Goal: Use online tool/utility: Utilize a website feature to perform a specific function

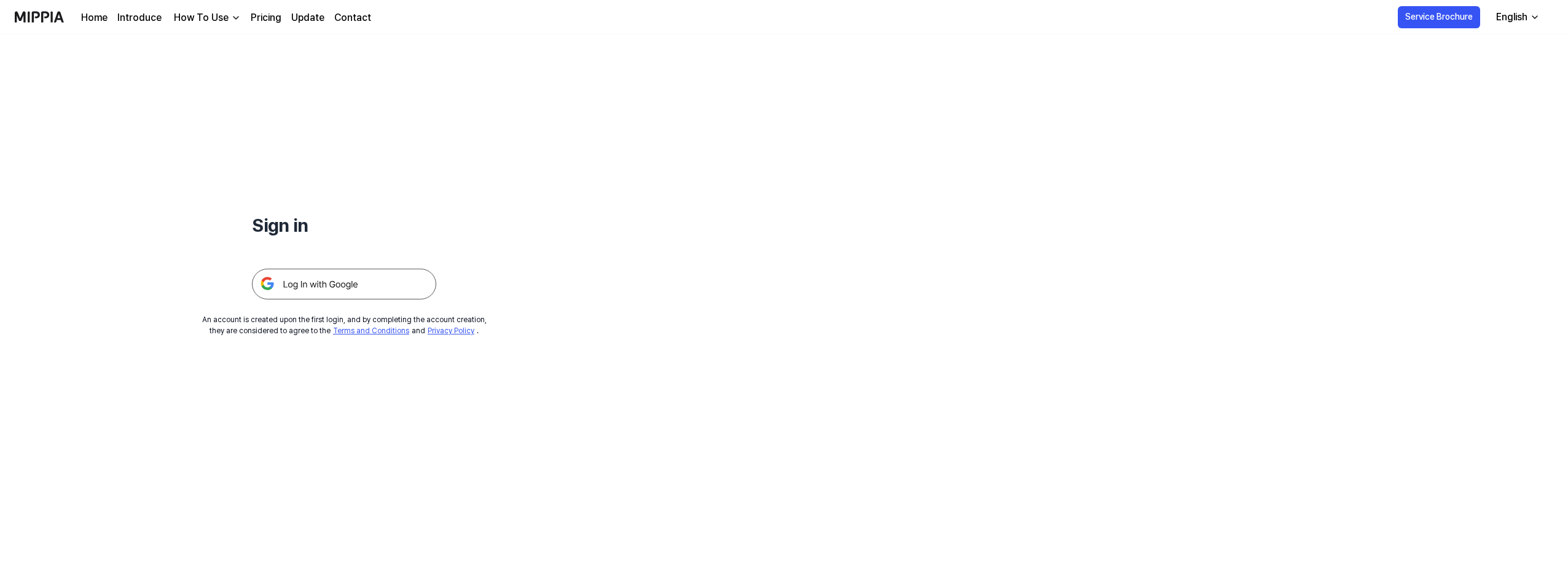
click at [271, 16] on link "Pricing" at bounding box center [266, 17] width 31 height 15
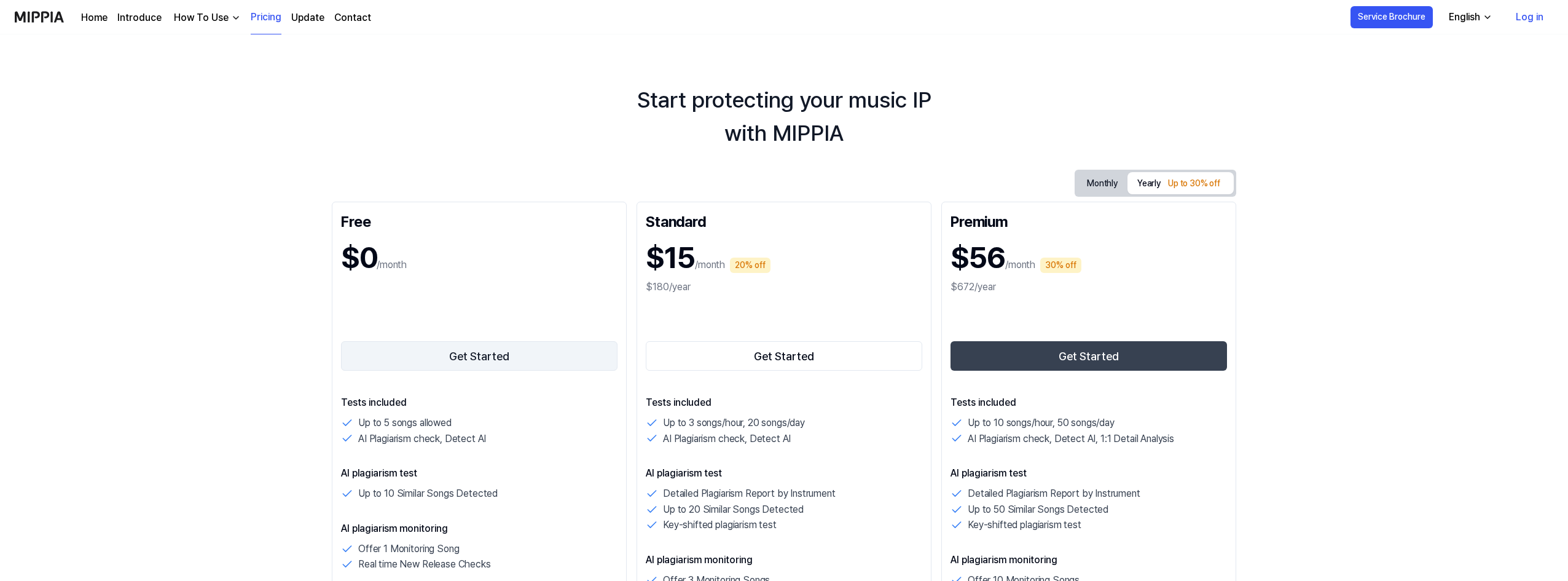
click at [465, 359] on button "Get Started" at bounding box center [480, 356] width 276 height 29
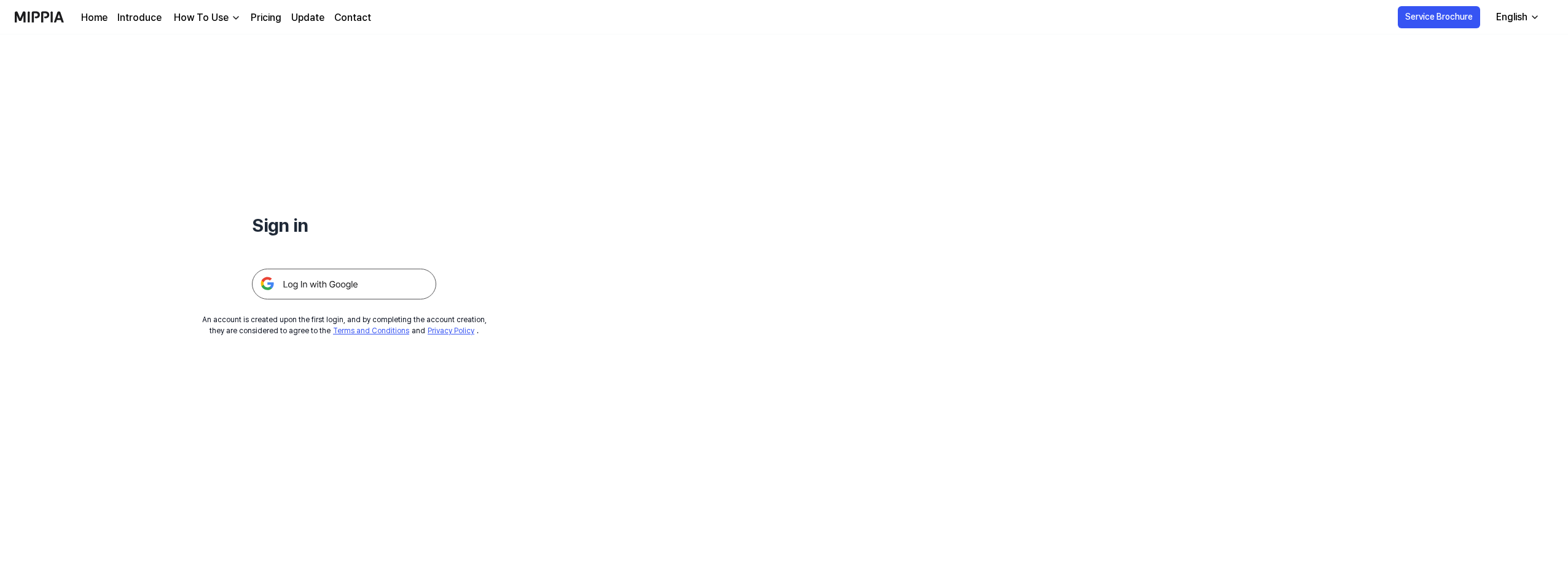
click at [386, 286] on img at bounding box center [344, 284] width 184 height 31
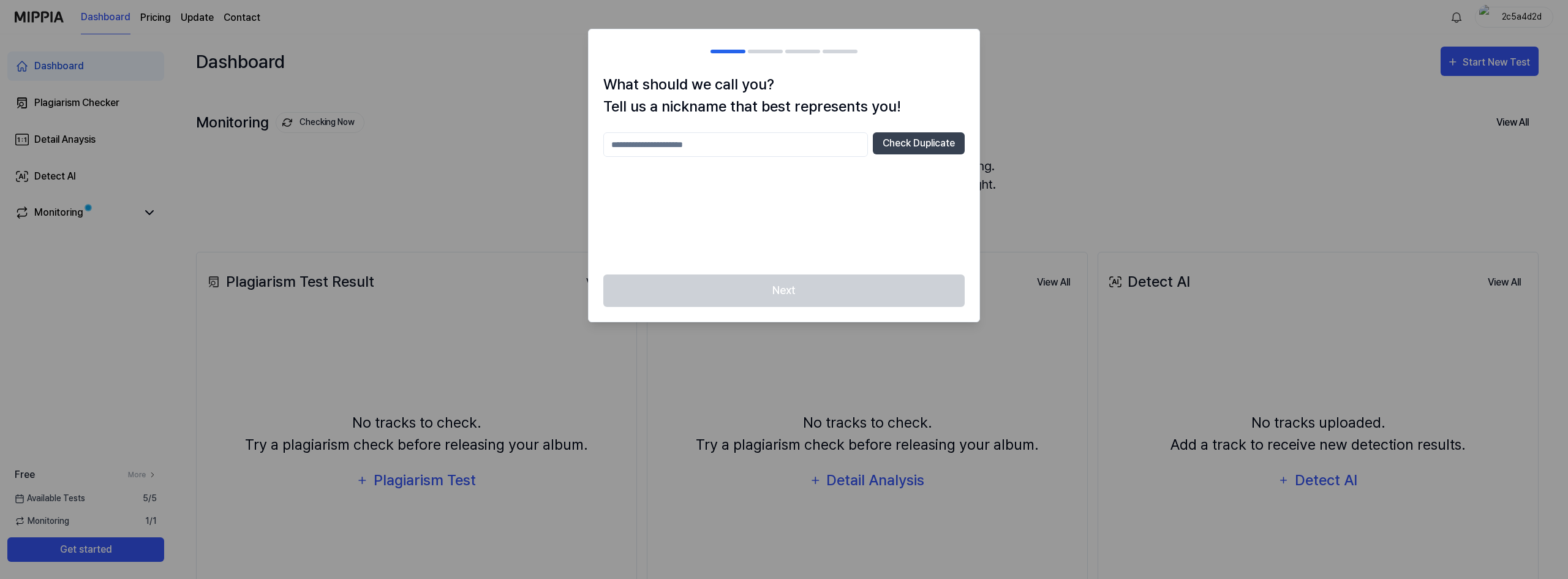
click at [812, 141] on input "text" at bounding box center [736, 144] width 264 height 24
type input "******"
drag, startPoint x: 831, startPoint y: 277, endPoint x: 885, endPoint y: 166, distance: 123.4
click at [831, 278] on div "Next" at bounding box center [784, 298] width 391 height 47
click at [903, 139] on button "Check Duplicate" at bounding box center [919, 143] width 92 height 22
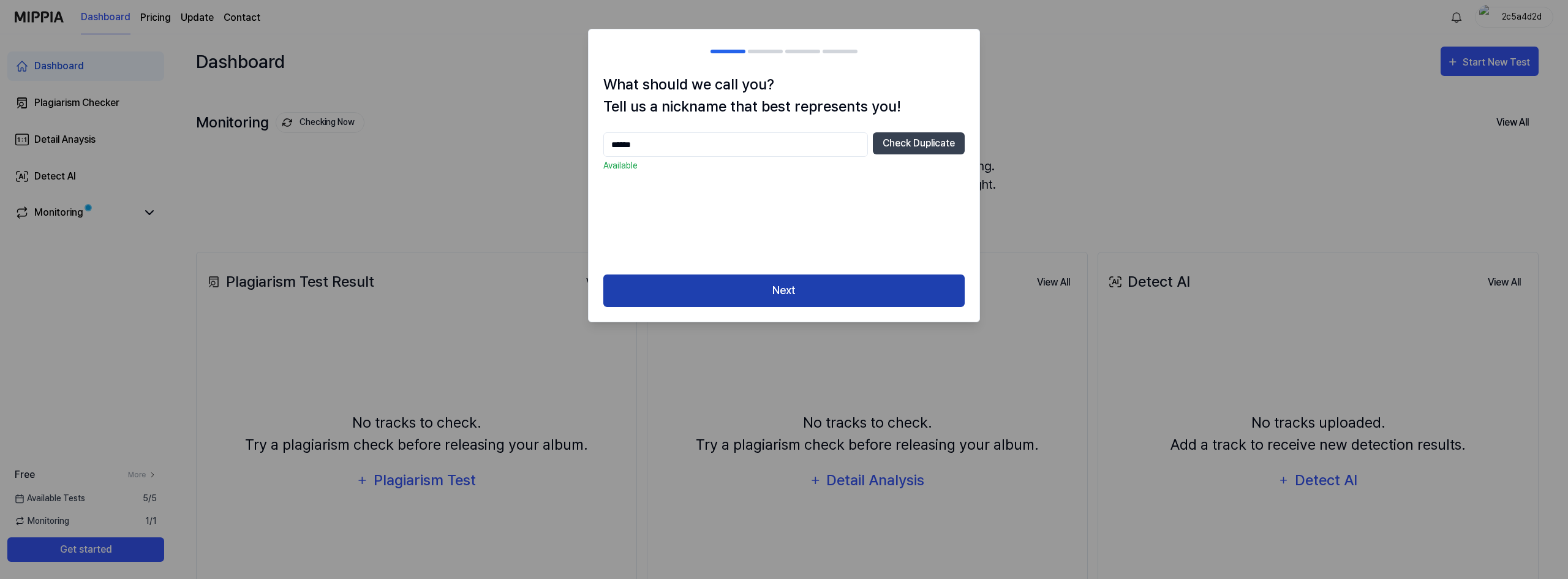
click at [798, 294] on button "Next" at bounding box center [784, 290] width 361 height 33
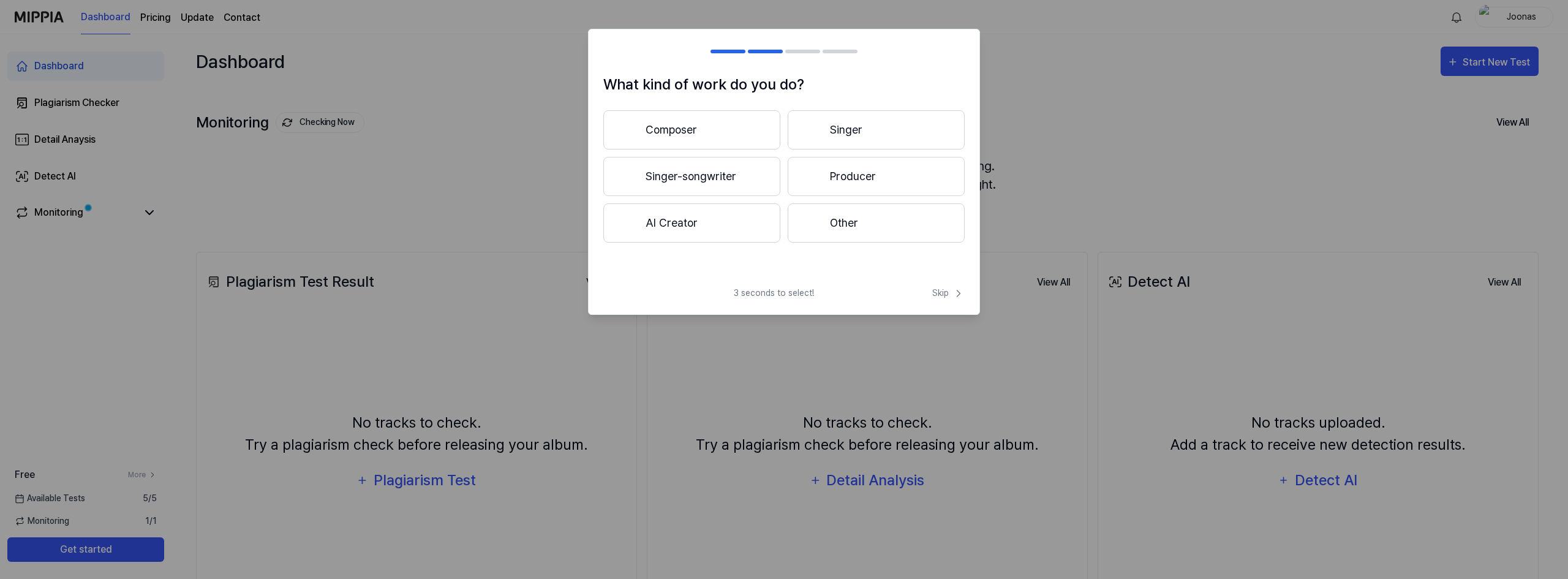
click at [731, 129] on button "Composer" at bounding box center [692, 129] width 177 height 39
click at [852, 184] on button "3 years or more" at bounding box center [876, 176] width 177 height 39
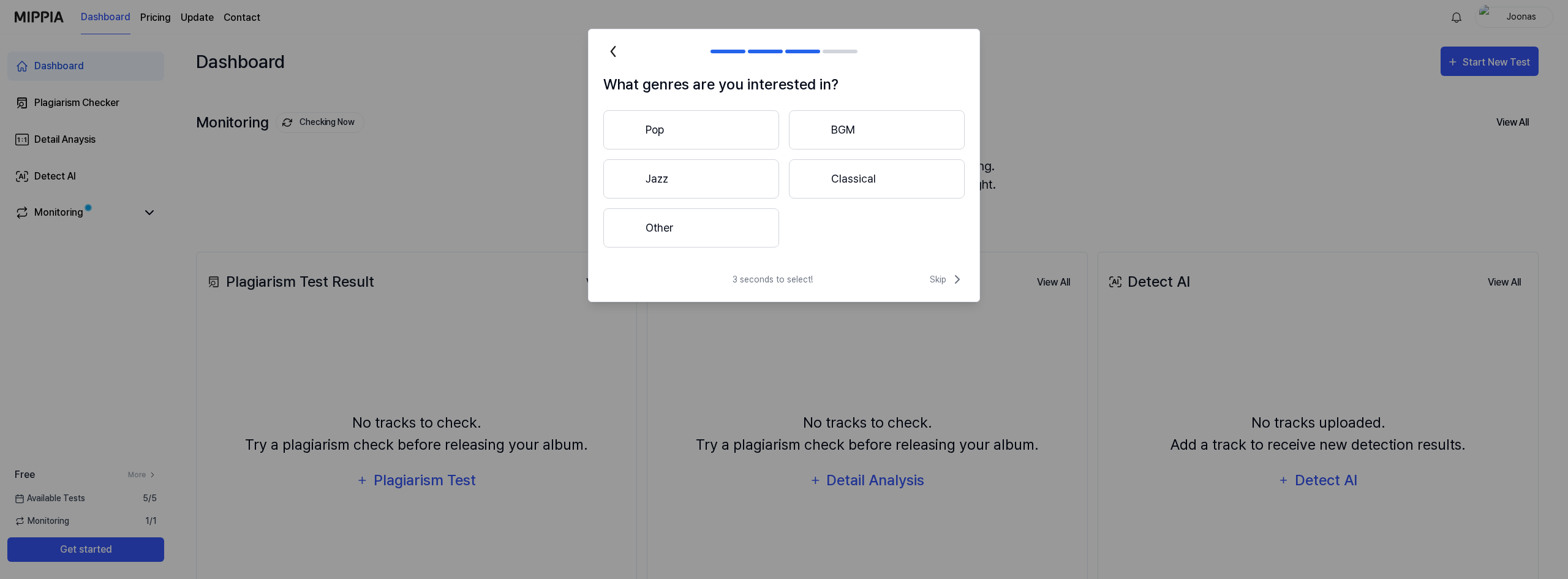
click at [724, 132] on button "Pop" at bounding box center [691, 129] width 176 height 39
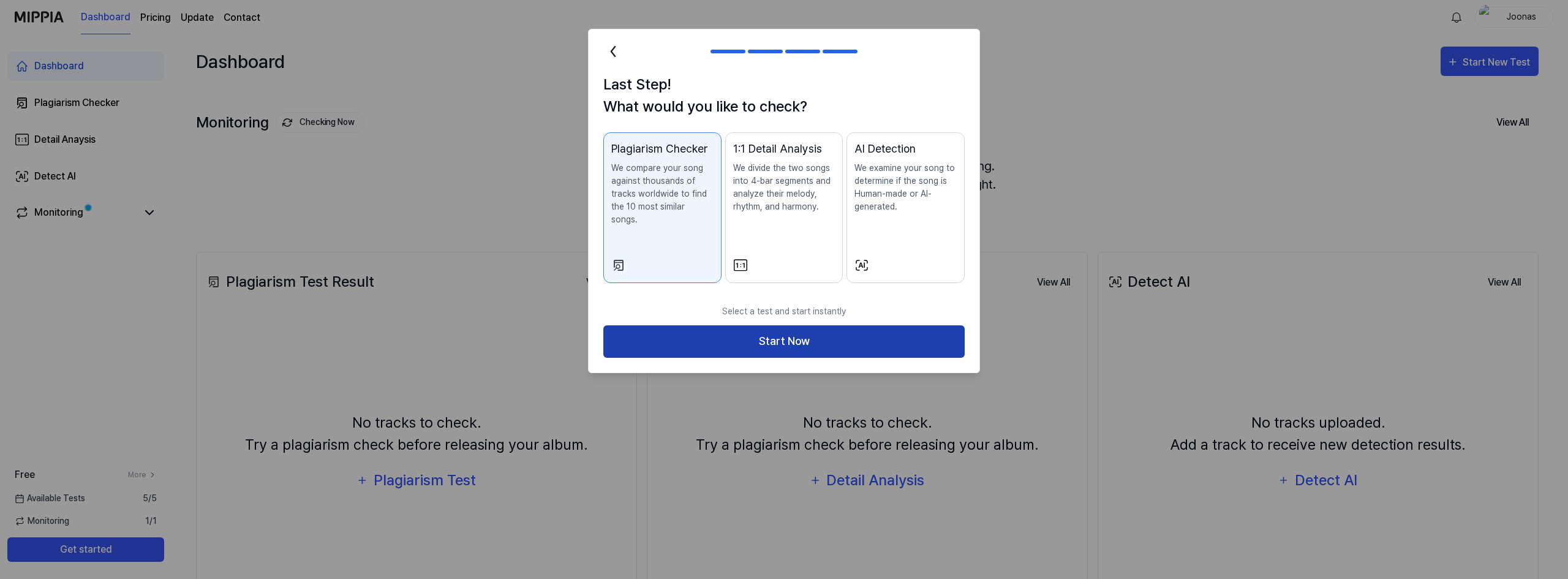
click at [729, 329] on button "Start Now" at bounding box center [784, 341] width 361 height 33
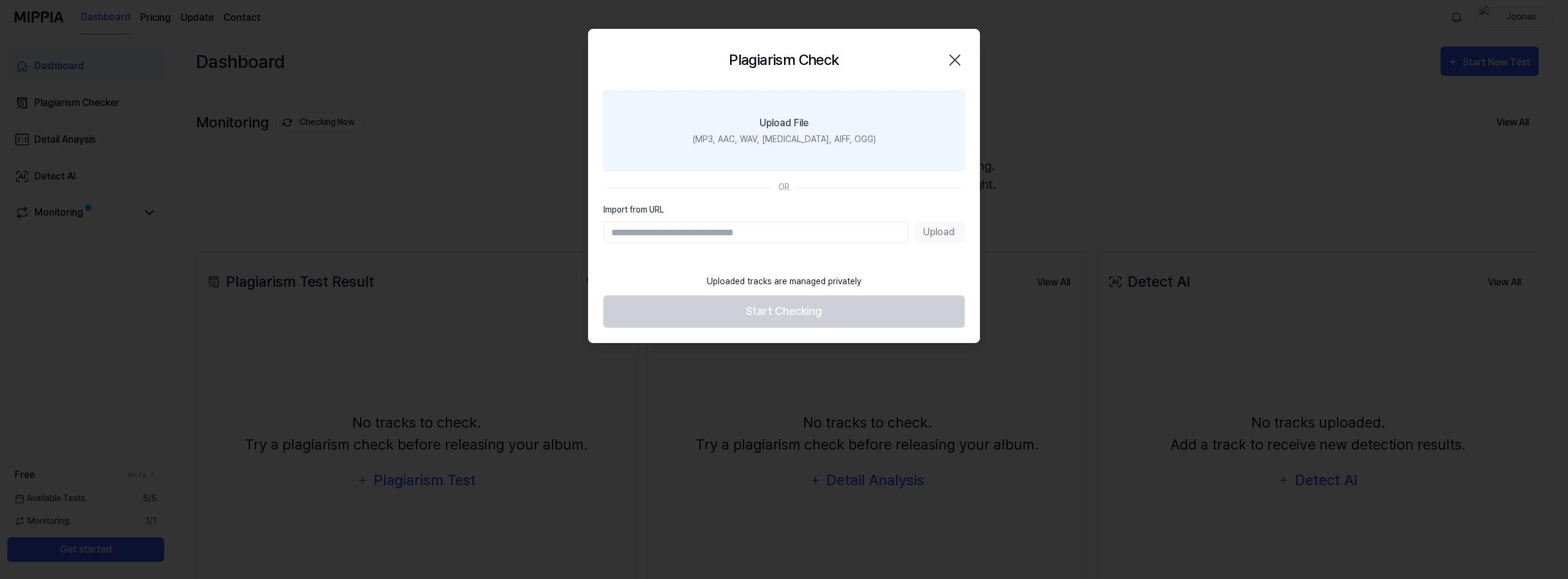
click at [837, 130] on label "Upload File (MP3, AAC, WAV, FLAC, AIFF, OGG)" at bounding box center [784, 130] width 361 height 80
click at [0, 0] on input "Upload File (MP3, AAC, WAV, FLAC, AIFF, OGG)" at bounding box center [0, 0] width 0 height 0
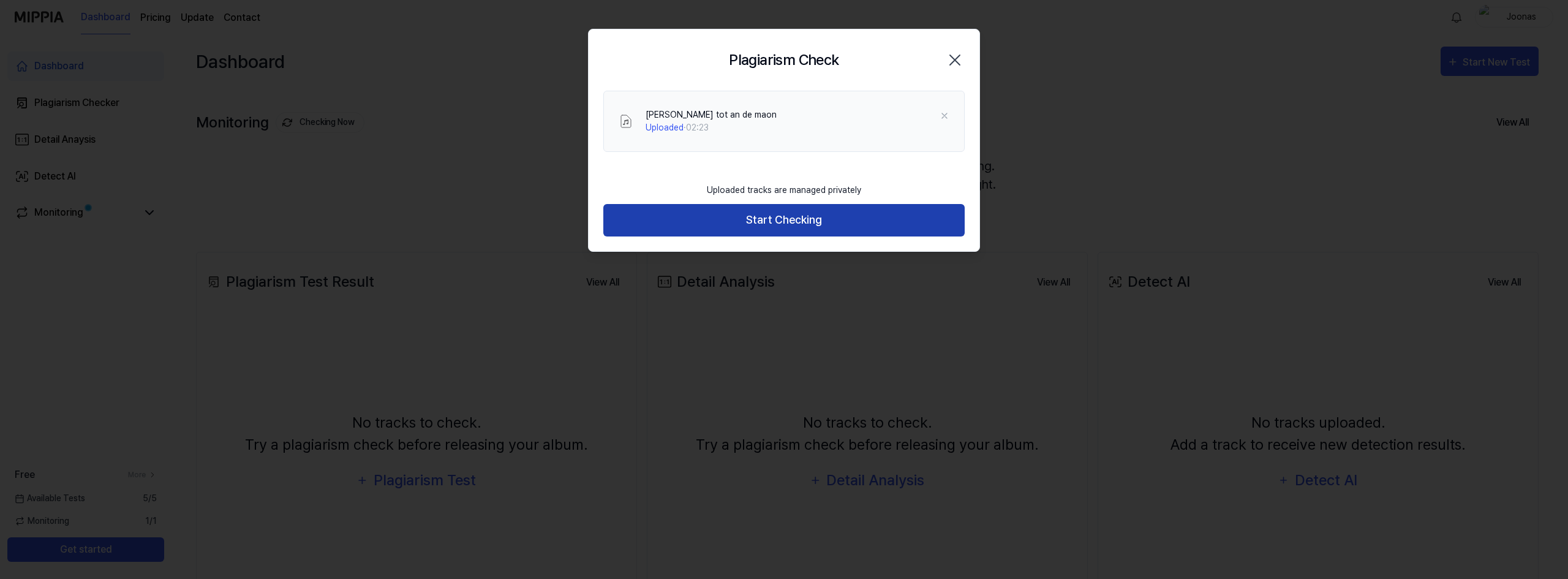
click at [770, 225] on button "Start Checking" at bounding box center [784, 220] width 361 height 33
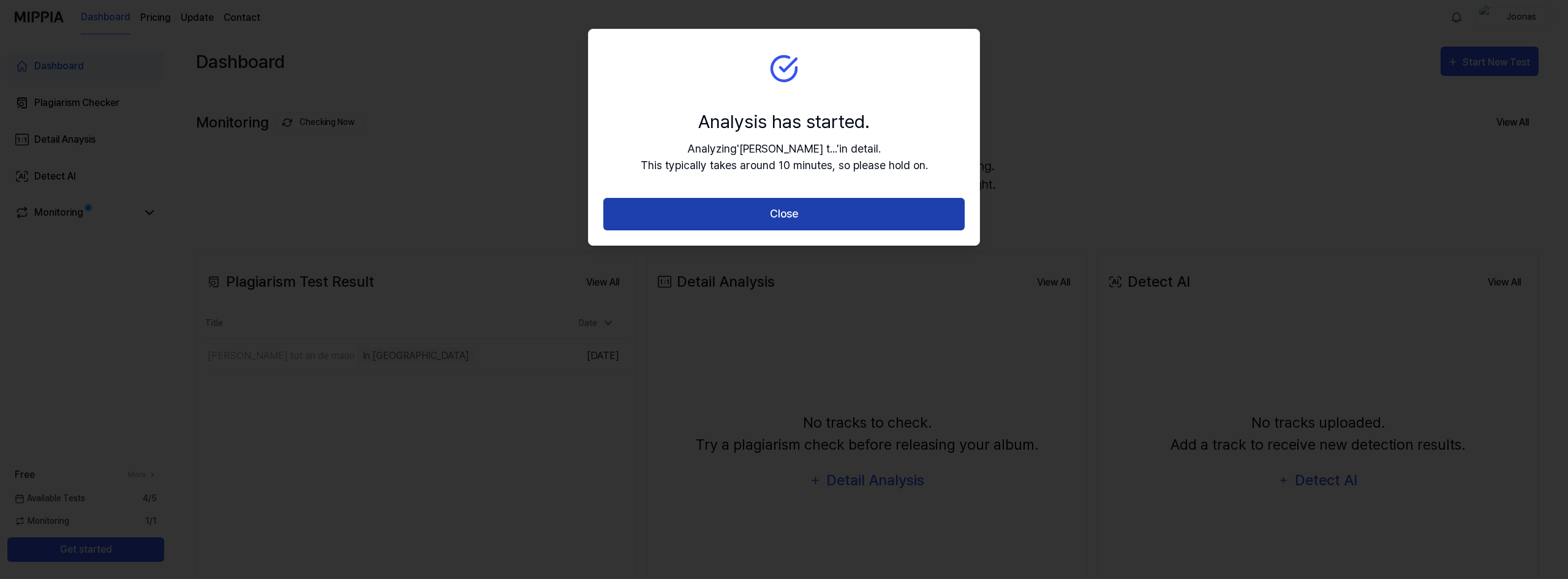
click at [777, 214] on button "Close" at bounding box center [784, 214] width 361 height 33
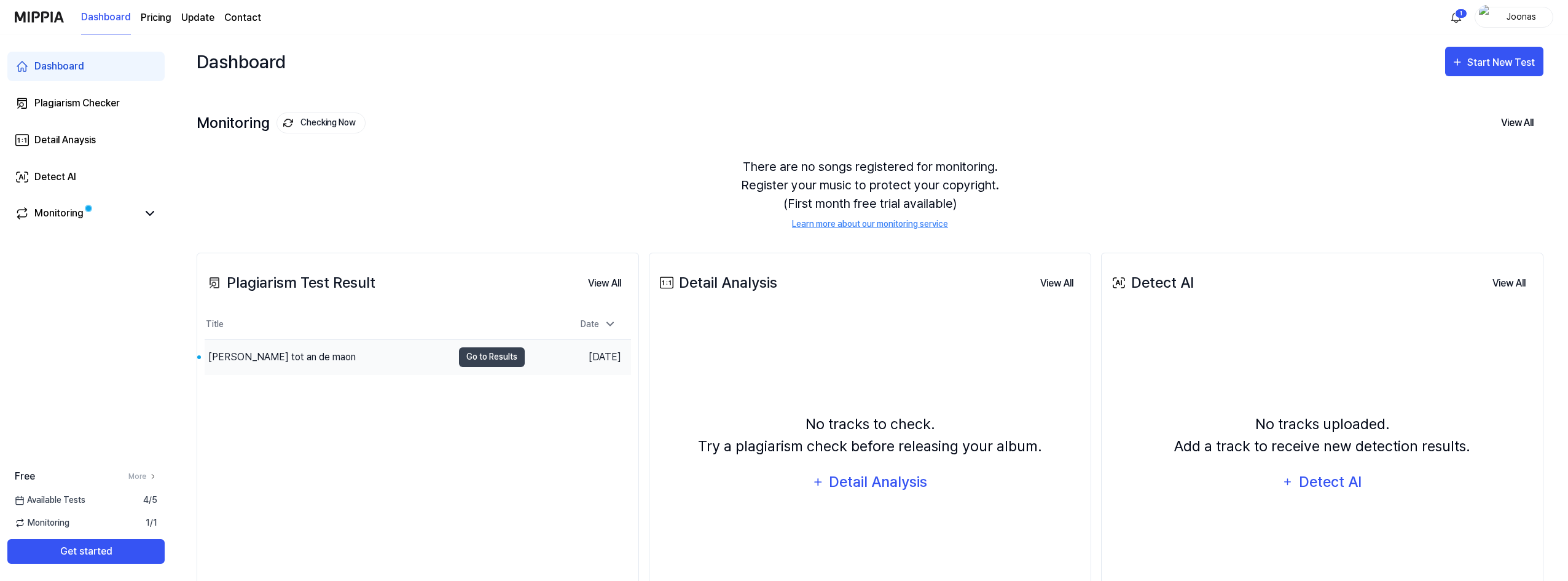
click at [346, 362] on div "Van Rooj tot an de maon" at bounding box center [329, 357] width 249 height 34
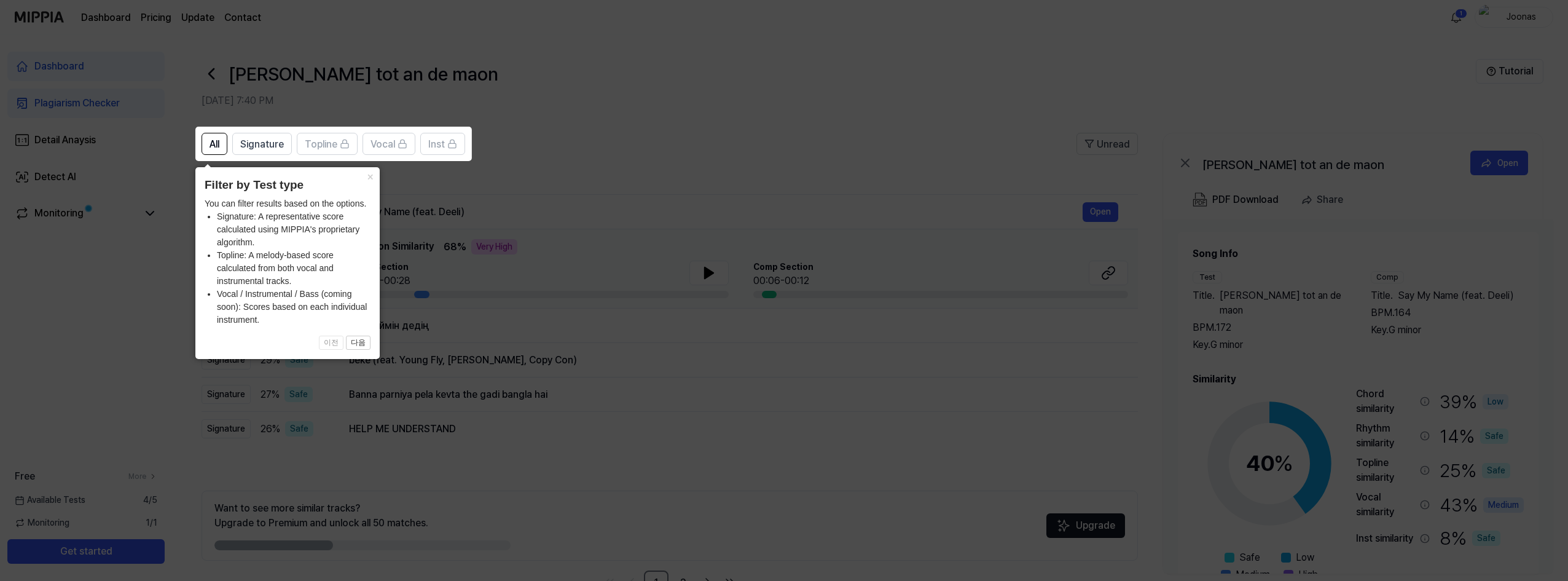
click at [503, 178] on icon at bounding box center [786, 290] width 1573 height 581
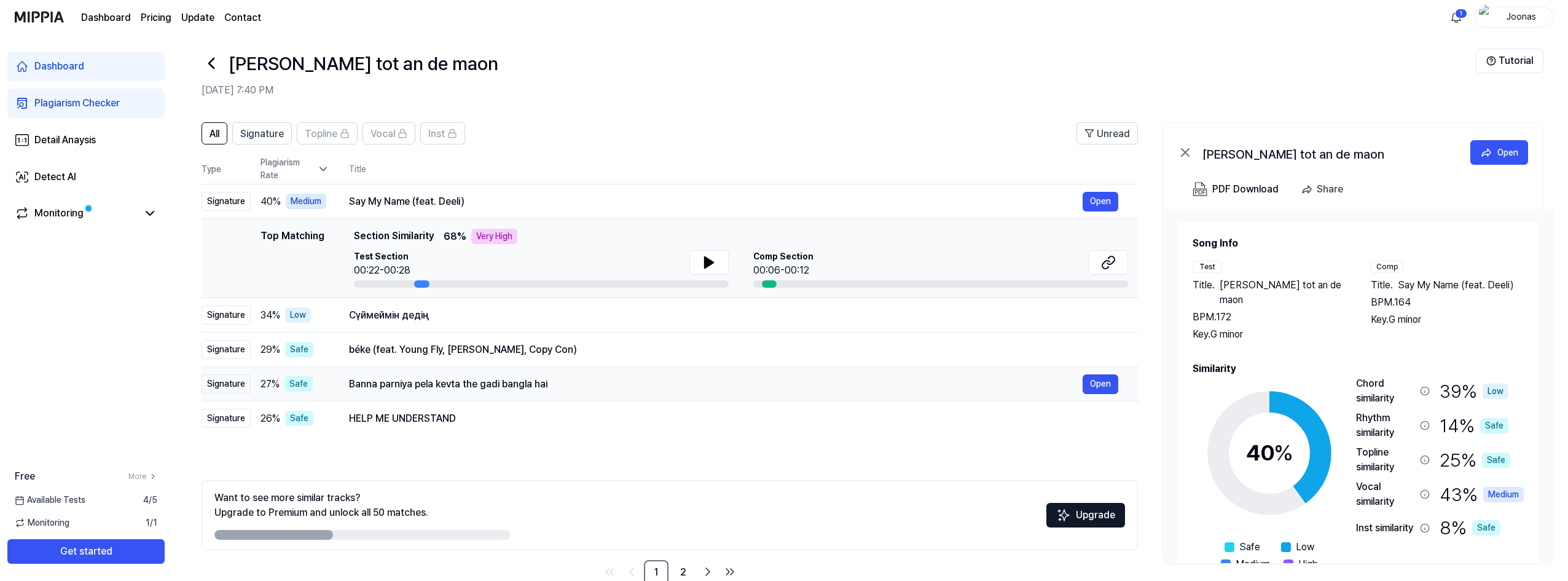
scroll to position [38, 0]
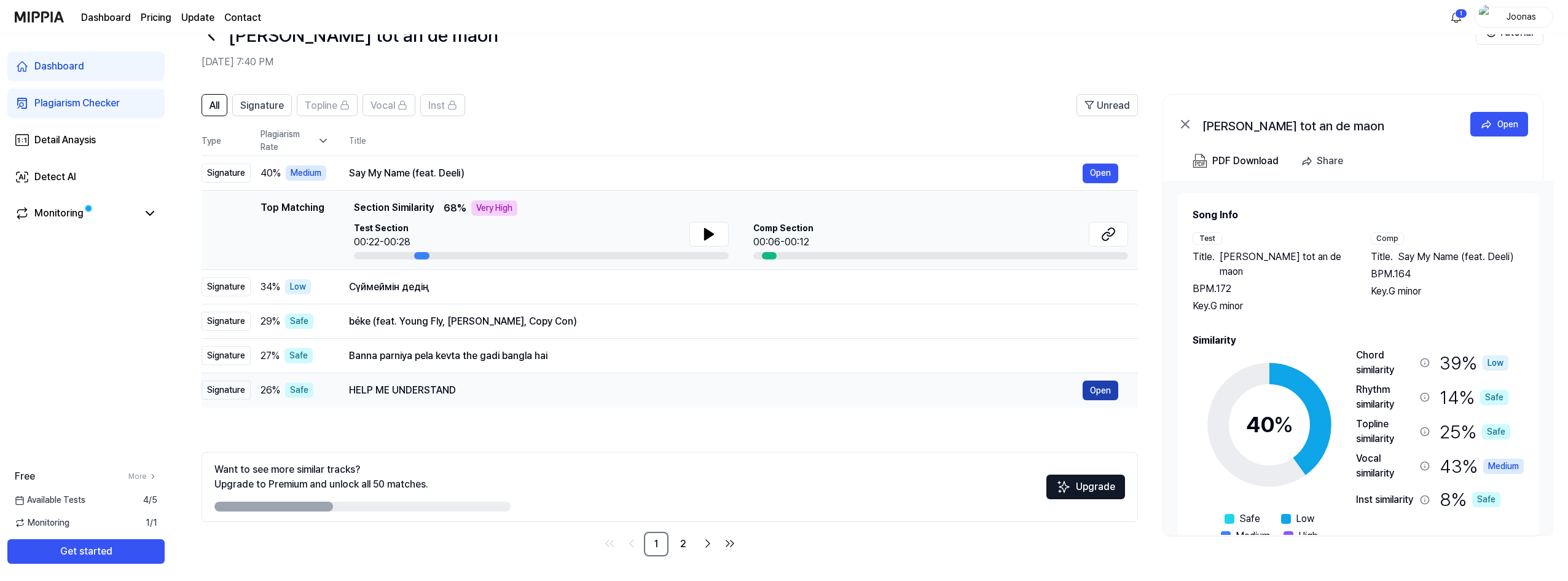
click at [1096, 395] on button "Open" at bounding box center [1100, 390] width 36 height 20
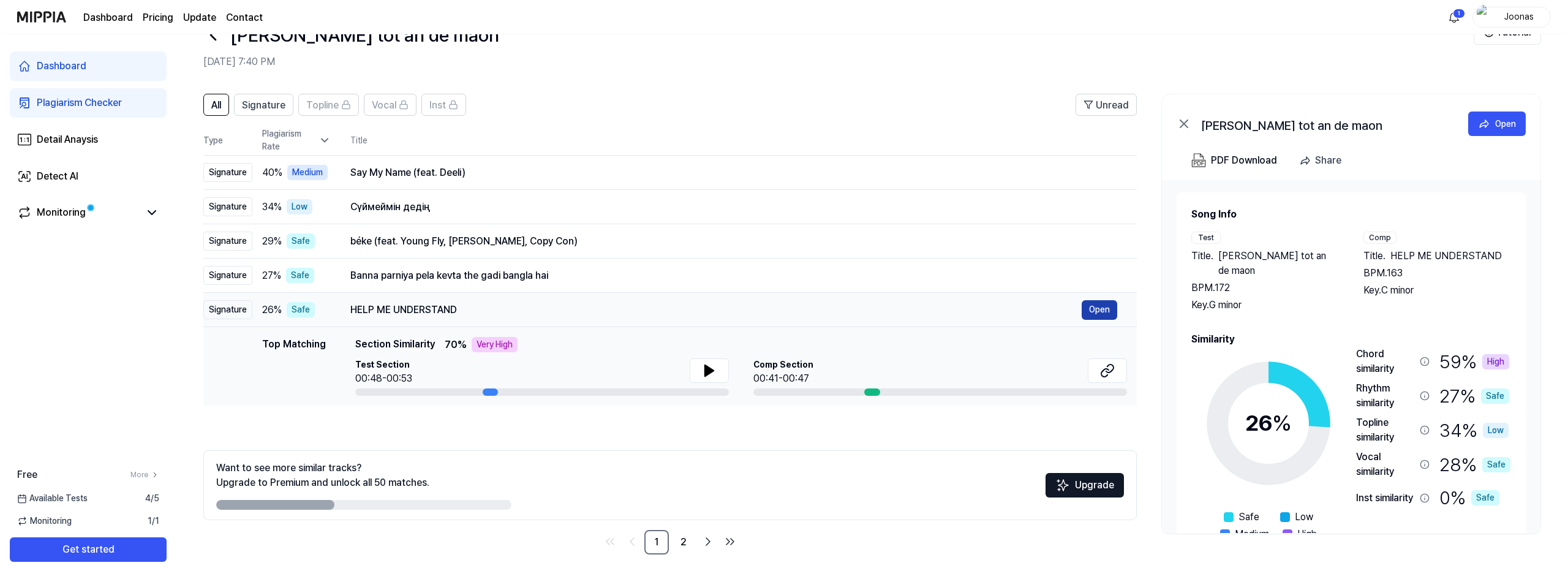
scroll to position [0, 0]
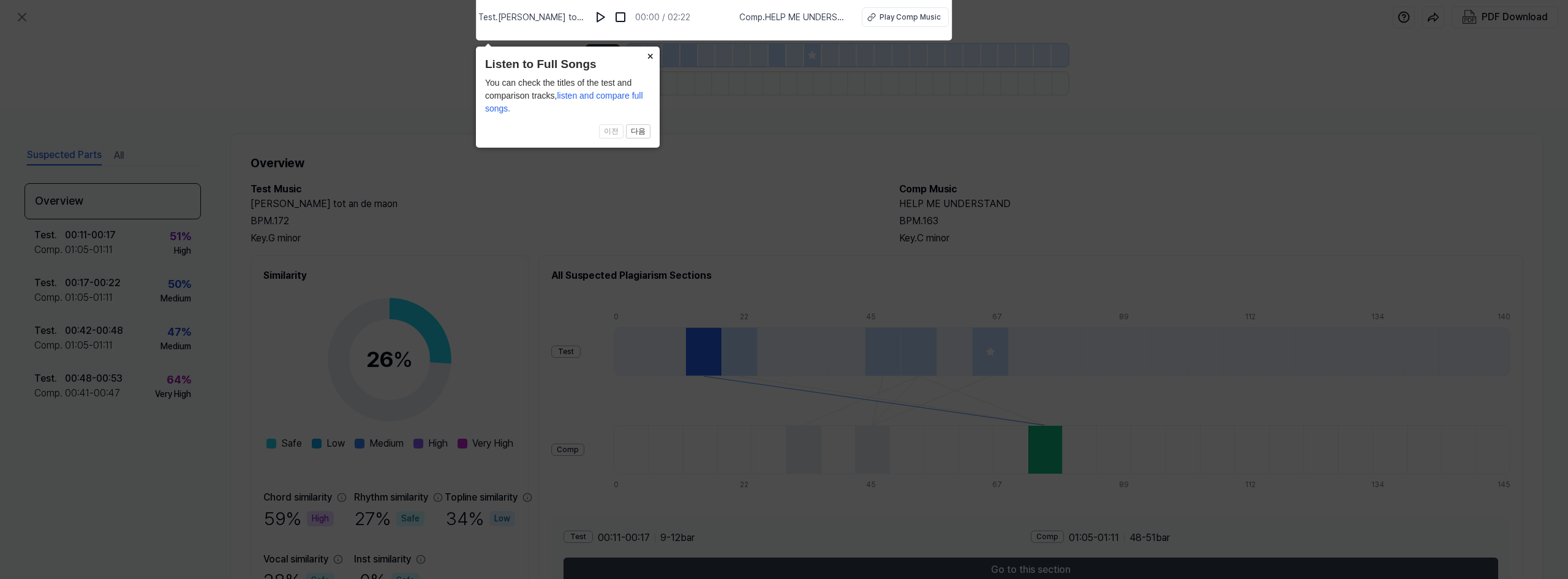
click at [647, 56] on button "×" at bounding box center [650, 55] width 19 height 17
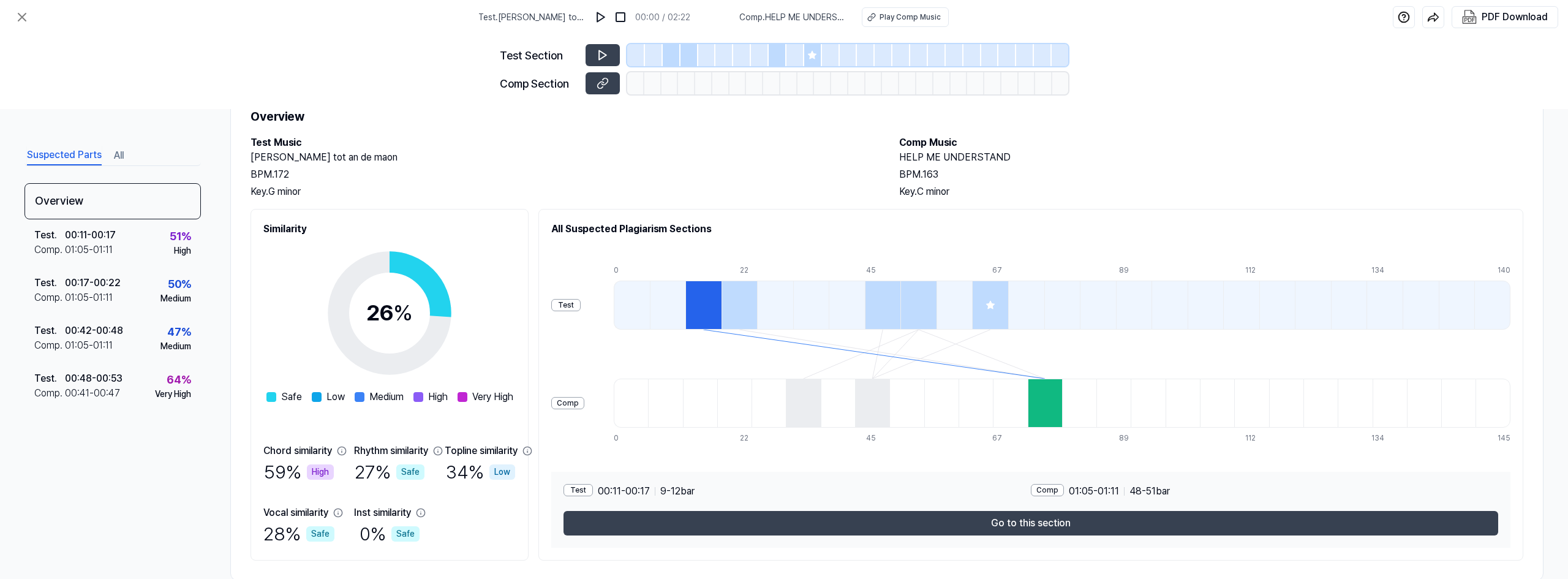
scroll to position [73, 0]
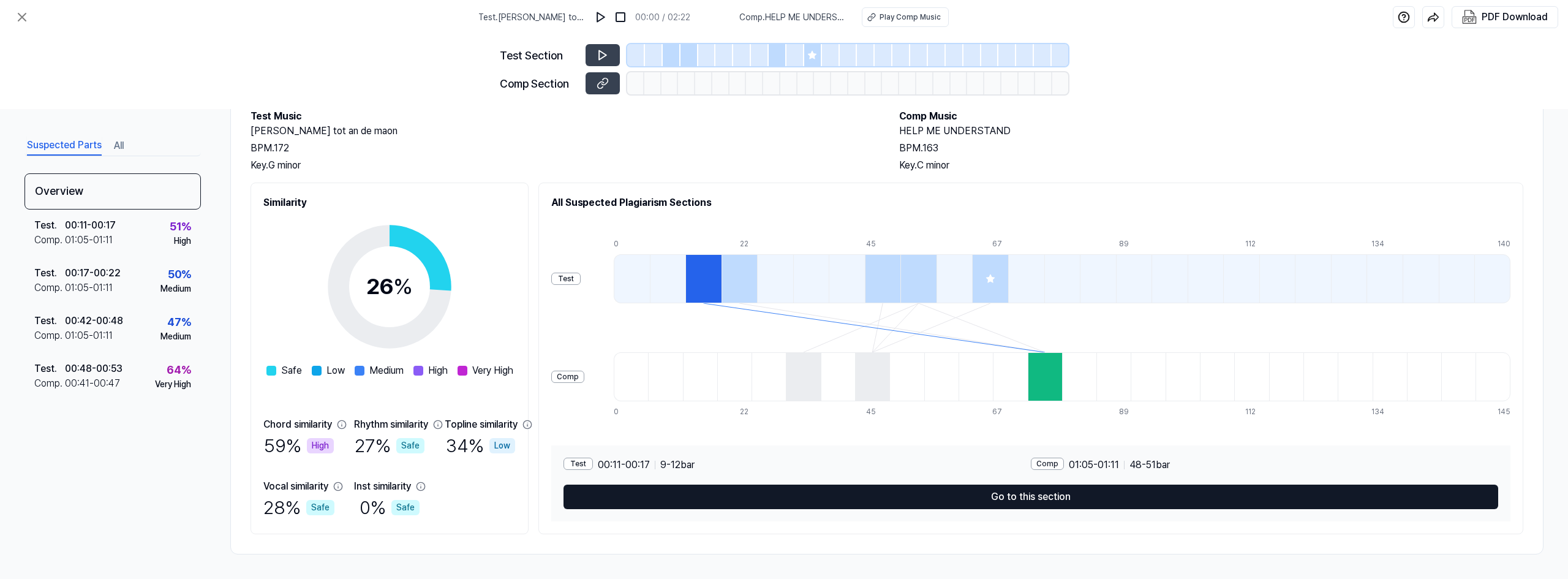
click at [1063, 492] on button "Go to this section" at bounding box center [1031, 496] width 935 height 24
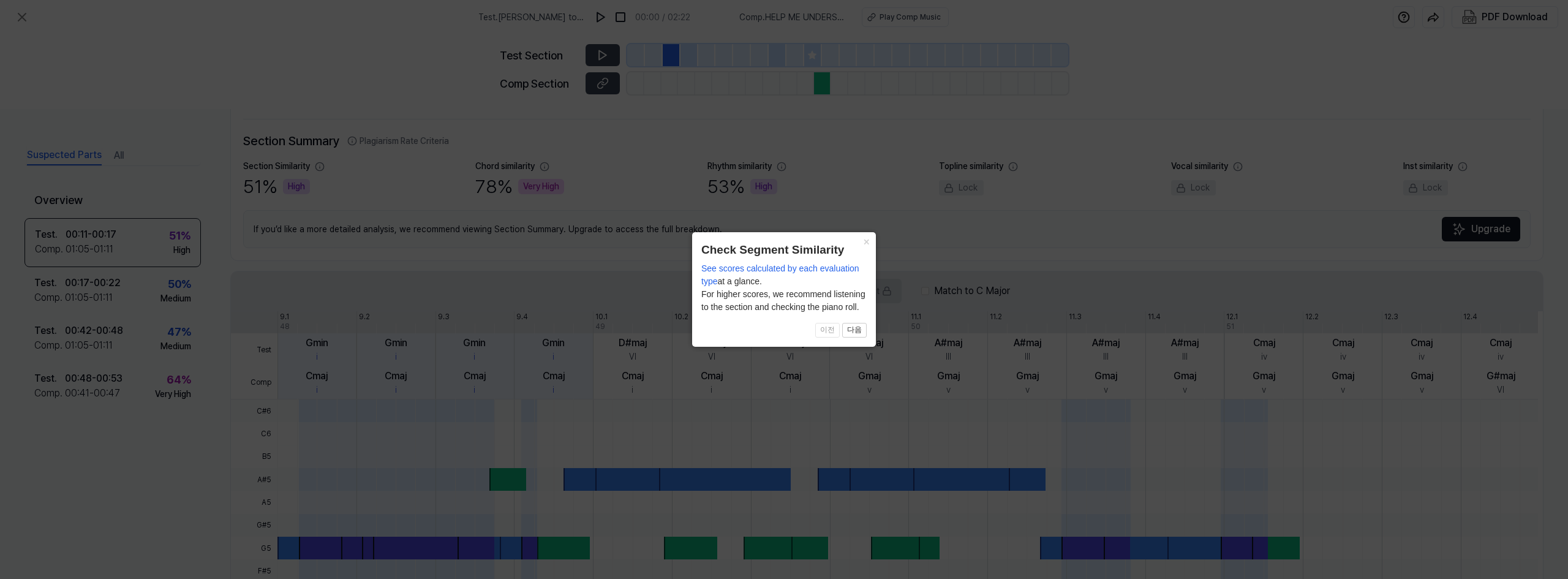
scroll to position [262, 0]
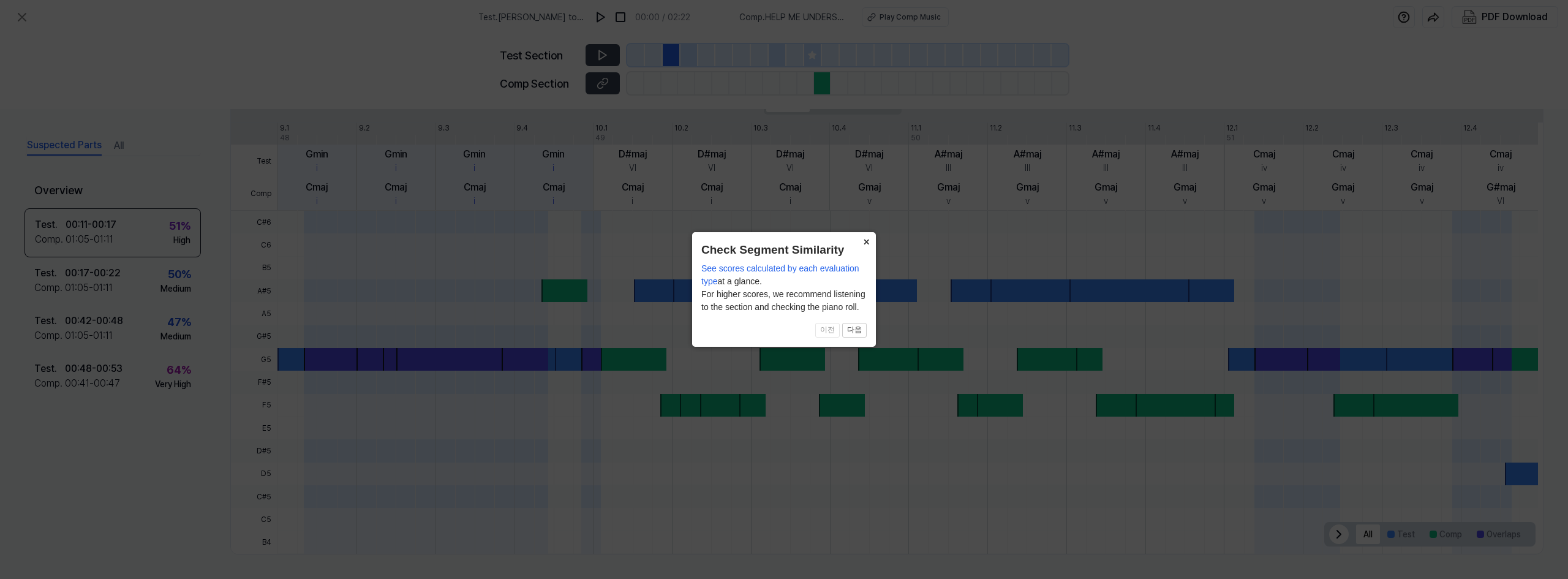
click at [868, 239] on button "×" at bounding box center [866, 241] width 19 height 17
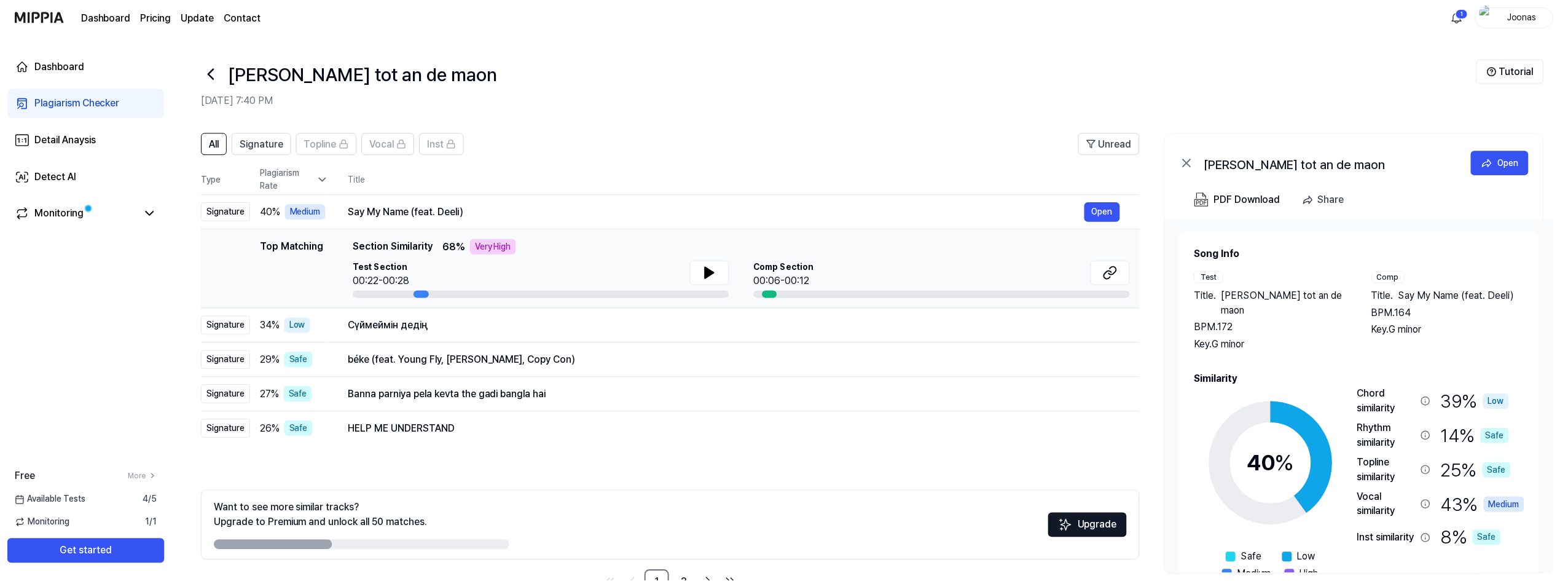
scroll to position [38, 0]
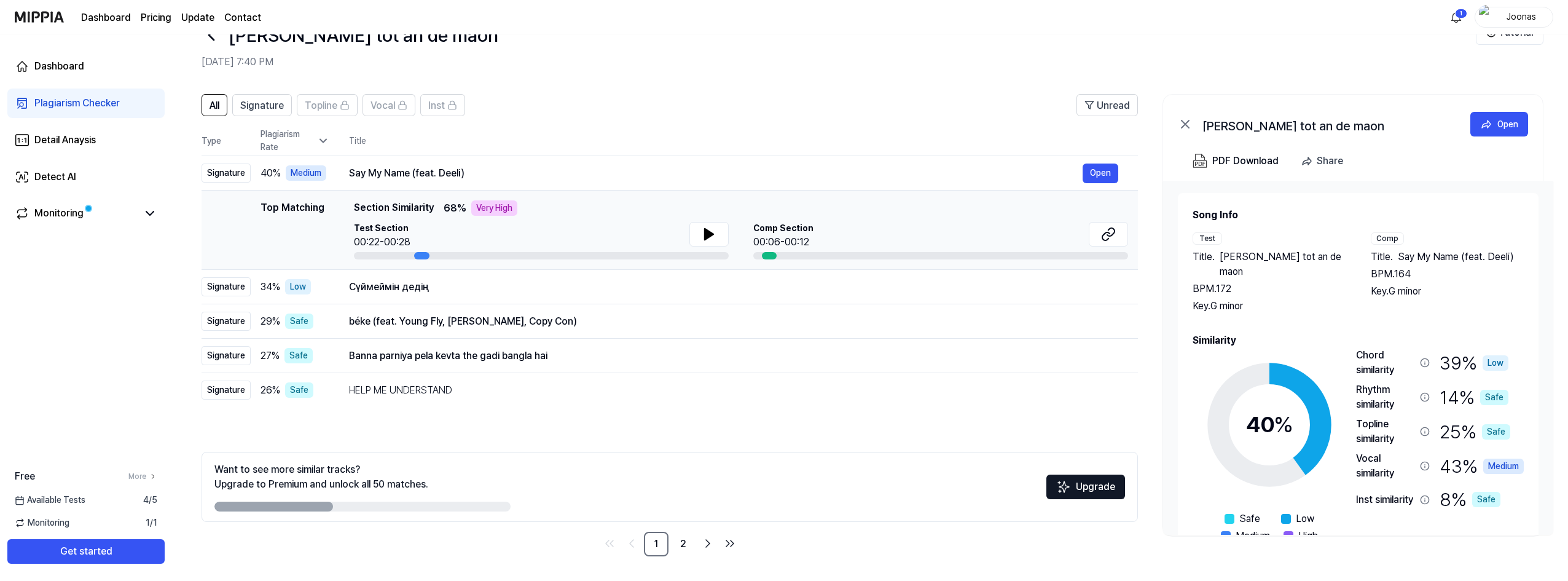
drag, startPoint x: 765, startPoint y: 256, endPoint x: 793, endPoint y: 253, distance: 28.2
click at [793, 253] on div at bounding box center [940, 256] width 375 height 8
click at [690, 237] on button at bounding box center [709, 234] width 39 height 24
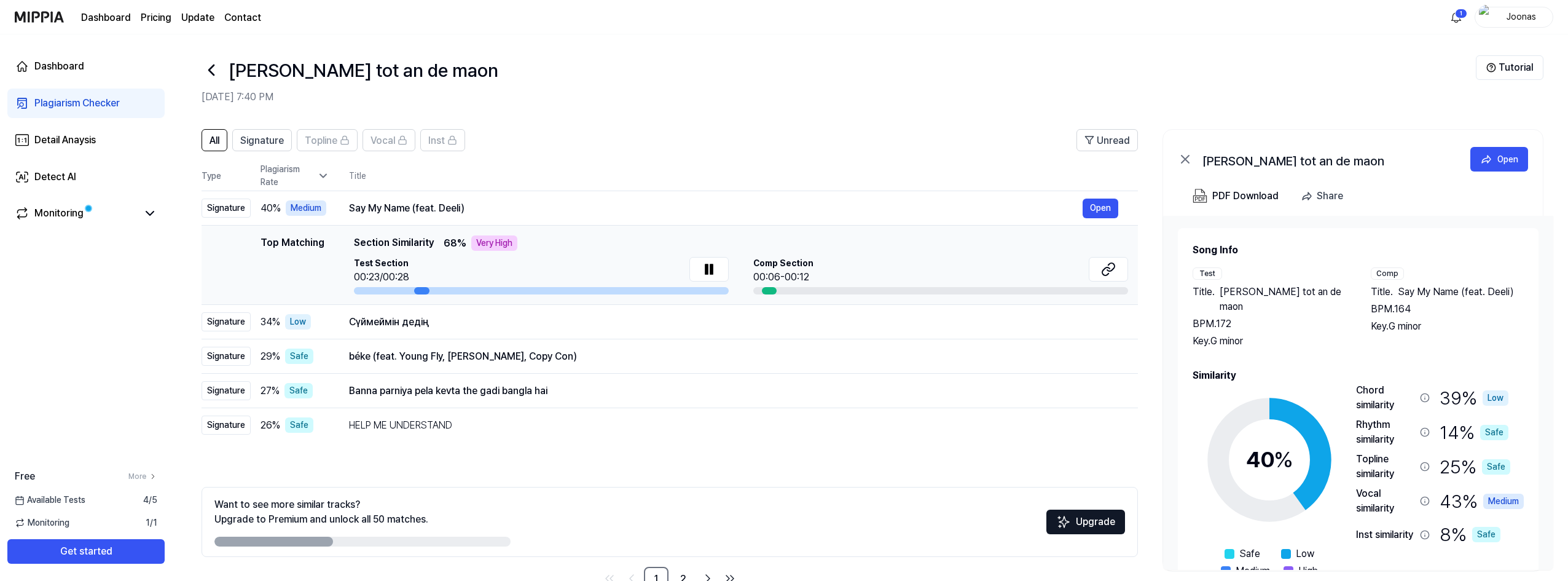
scroll to position [0, 0]
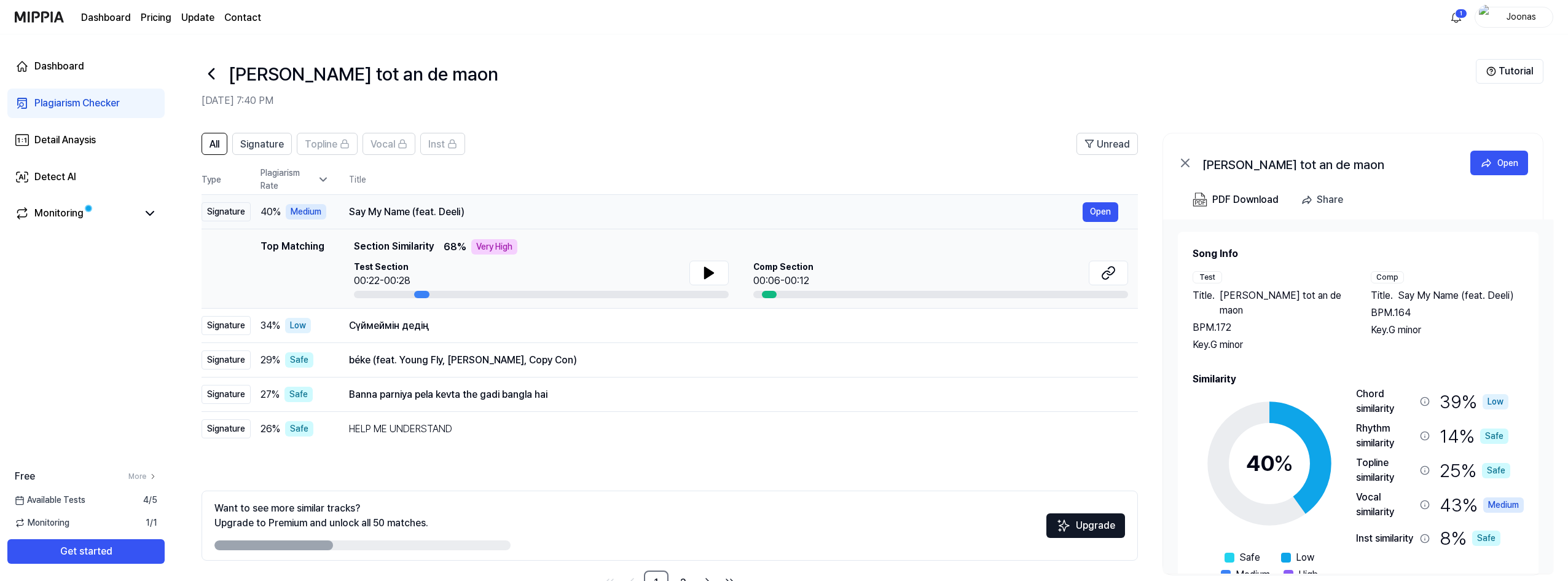
drag, startPoint x: 352, startPoint y: 214, endPoint x: 450, endPoint y: 214, distance: 98.0
click at [450, 214] on div "Say My Name (feat. Deeli)" at bounding box center [716, 212] width 734 height 15
click at [708, 273] on icon at bounding box center [709, 273] width 8 height 11
click at [418, 216] on div "Say My Name (feat. Deeli)" at bounding box center [716, 212] width 734 height 15
drag, startPoint x: 427, startPoint y: 213, endPoint x: 487, endPoint y: 208, distance: 60.2
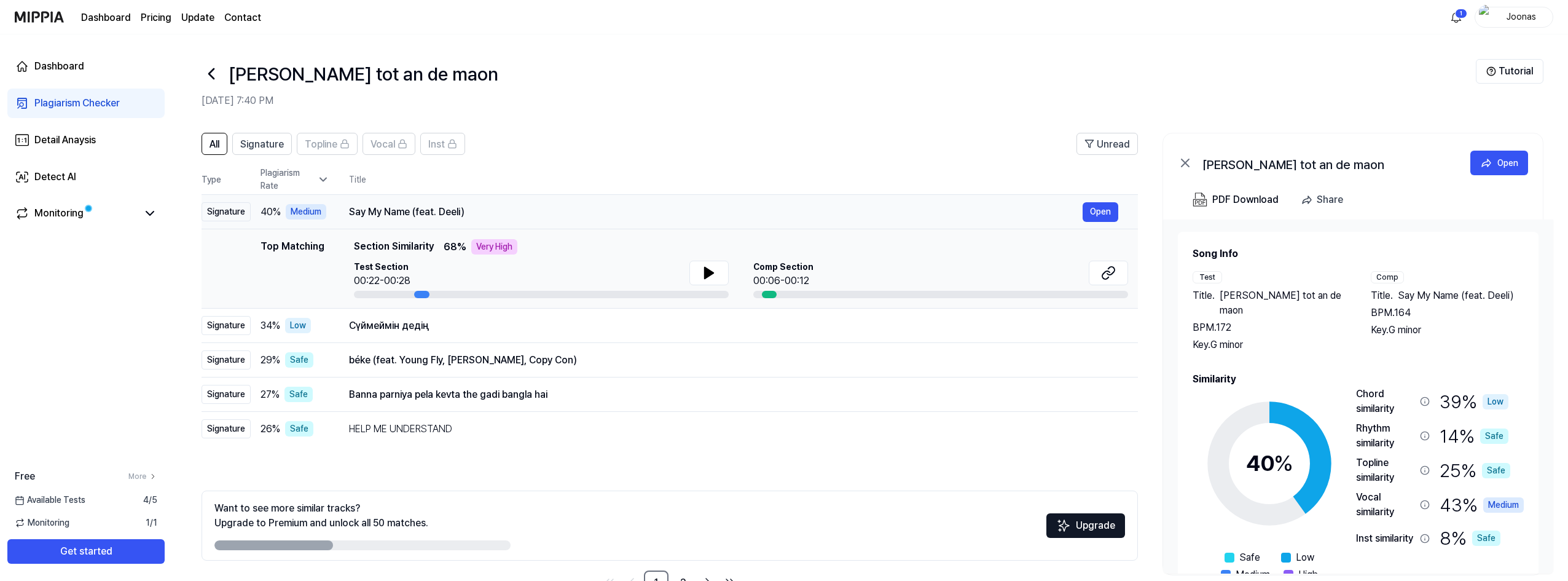
click at [487, 208] on div "Say My Name (feat. Deeli)" at bounding box center [716, 212] width 734 height 15
click at [228, 210] on div "Signature" at bounding box center [226, 212] width 49 height 19
click at [1100, 216] on button "Open" at bounding box center [1100, 212] width 36 height 20
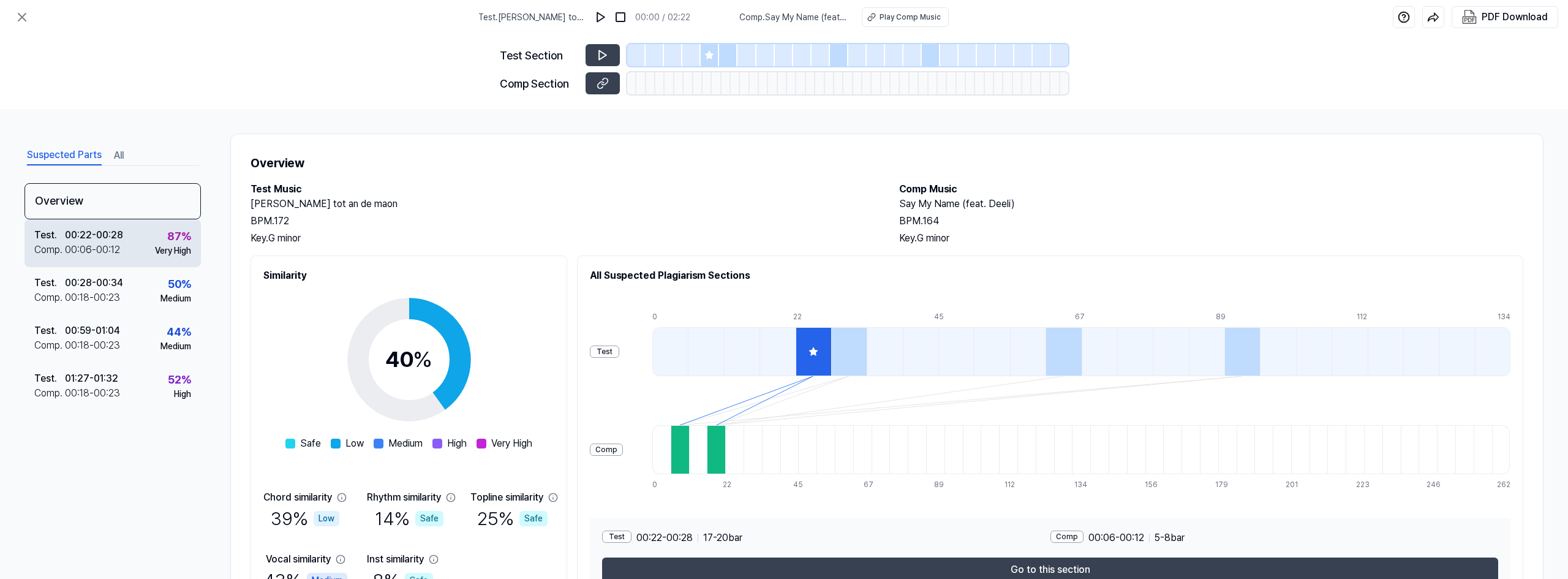
click at [111, 247] on div "00:06 - 00:12" at bounding box center [92, 250] width 55 height 15
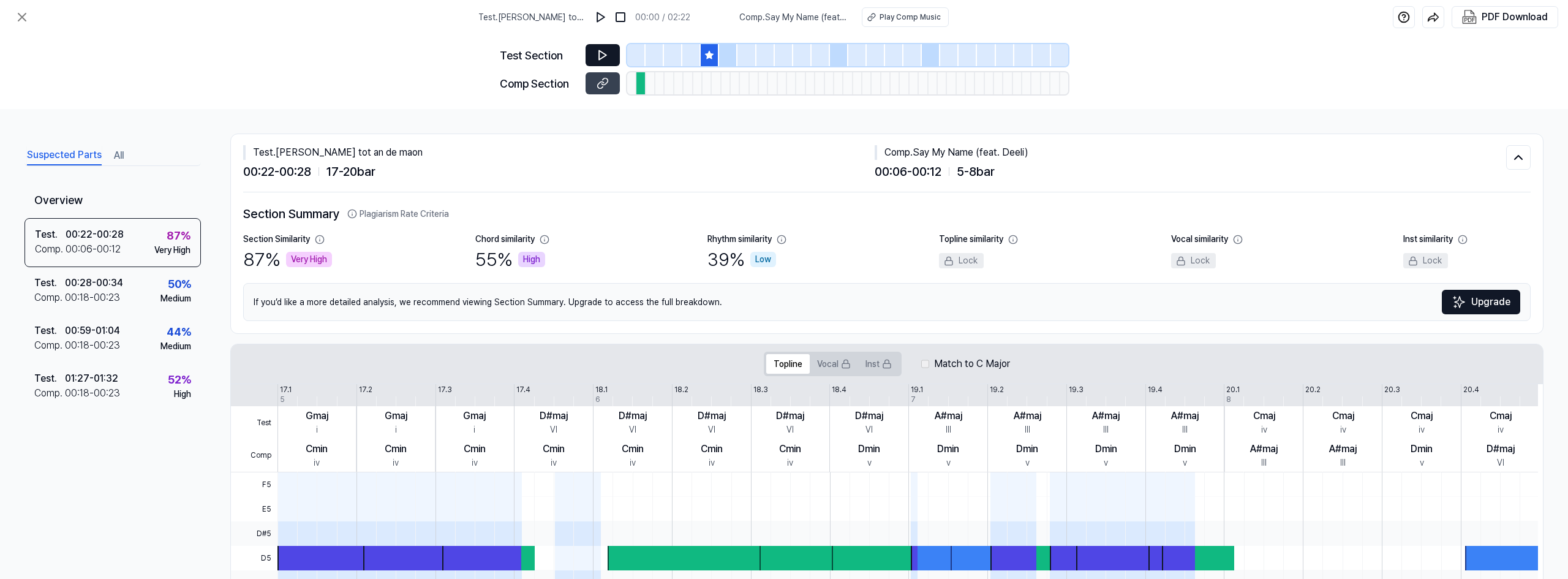
click at [592, 55] on button at bounding box center [603, 55] width 34 height 22
click at [598, 56] on icon at bounding box center [603, 55] width 13 height 13
click at [913, 19] on div "Play Comp Music" at bounding box center [910, 17] width 61 height 11
click at [605, 23] on button at bounding box center [601, 17] width 19 height 19
click at [621, 15] on img at bounding box center [621, 17] width 13 height 13
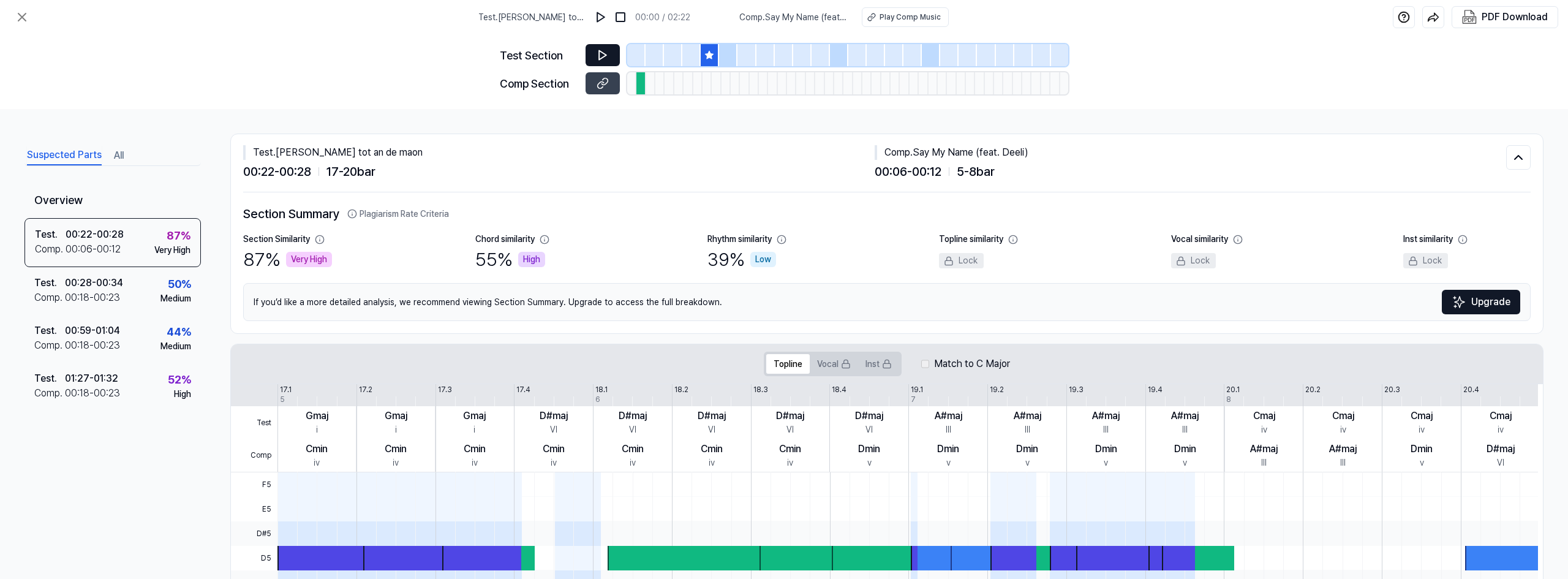
drag, startPoint x: 548, startPoint y: 86, endPoint x: 566, endPoint y: 86, distance: 18.0
click at [548, 86] on div "Comp Section" at bounding box center [539, 84] width 79 height 17
click at [598, 80] on icon at bounding box center [603, 84] width 13 height 13
click at [21, 19] on icon at bounding box center [22, 17] width 15 height 15
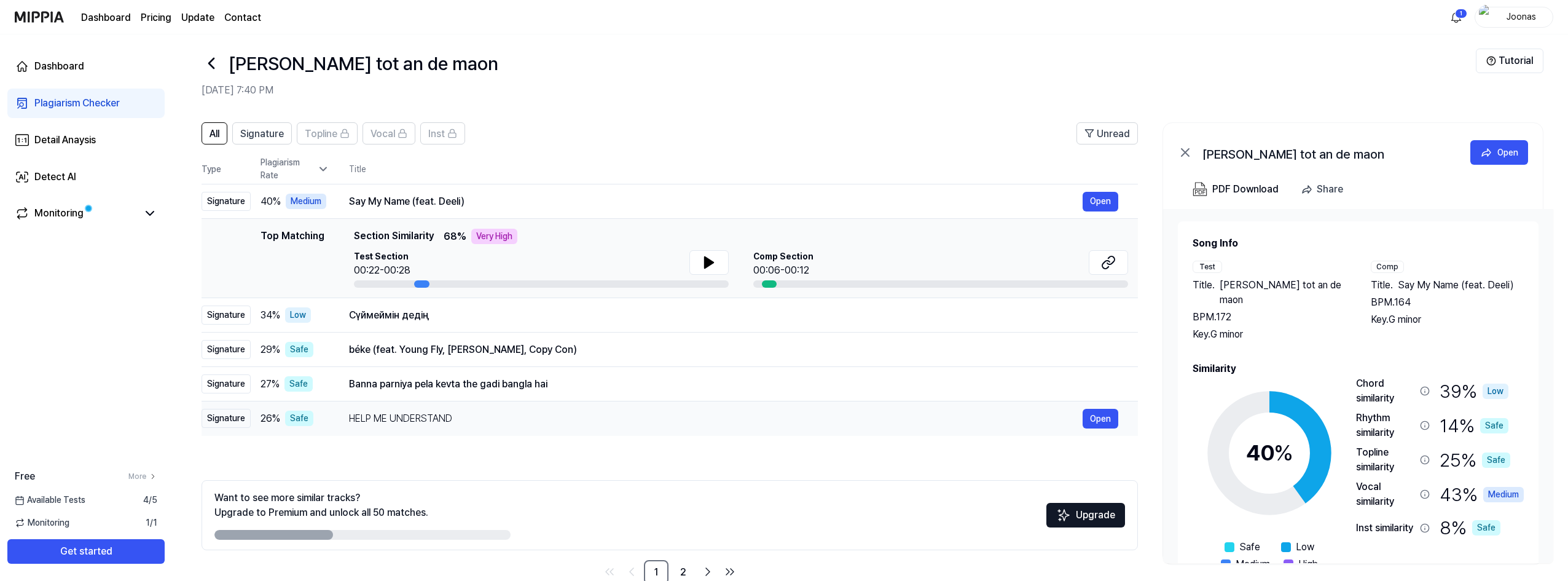
scroll to position [38, 0]
